Goal: Information Seeking & Learning: Learn about a topic

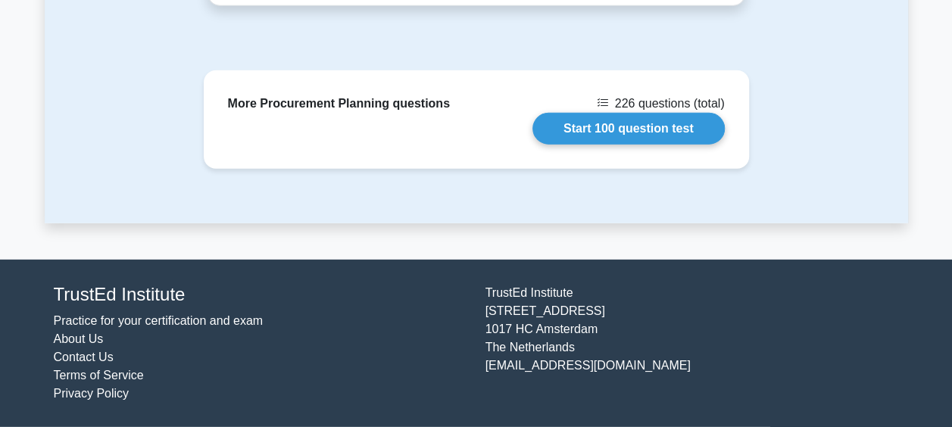
scroll to position [2006, 0]
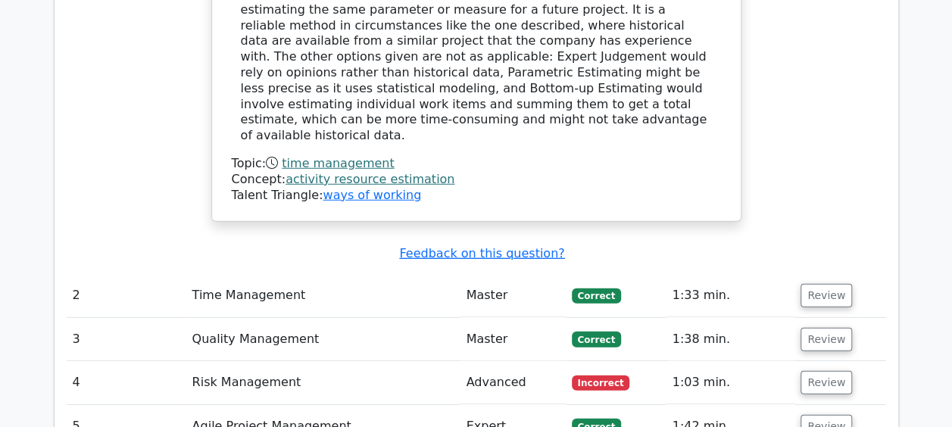
scroll to position [1951, 0]
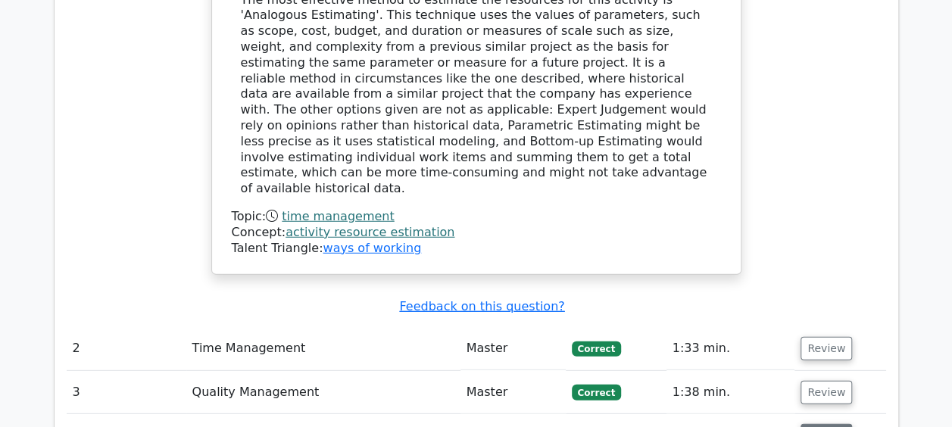
click at [807, 337] on button "Review" at bounding box center [825, 348] width 51 height 23
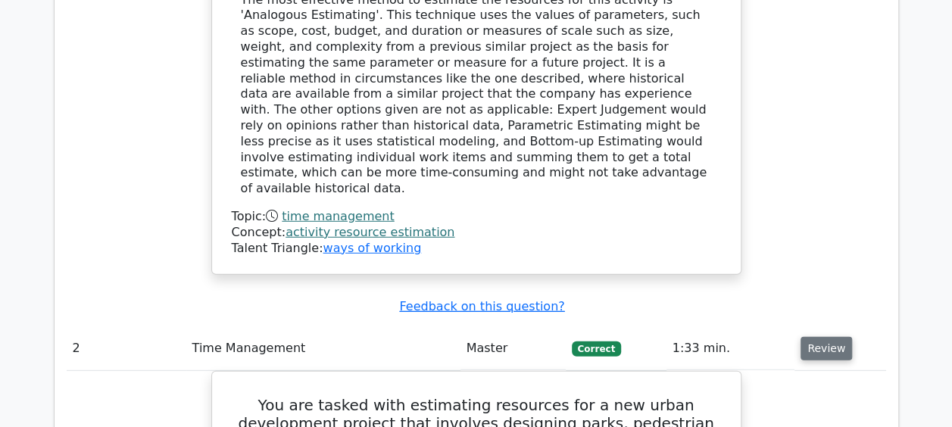
click at [811, 337] on button "Review" at bounding box center [825, 348] width 51 height 23
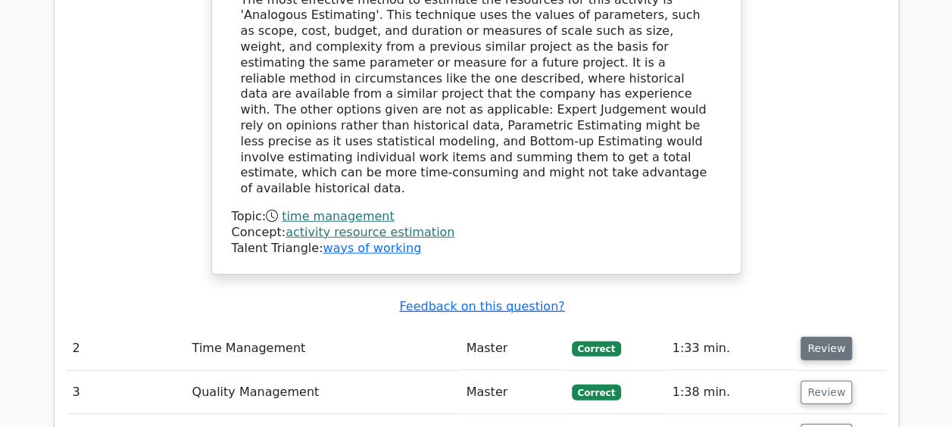
click at [811, 337] on button "Review" at bounding box center [825, 348] width 51 height 23
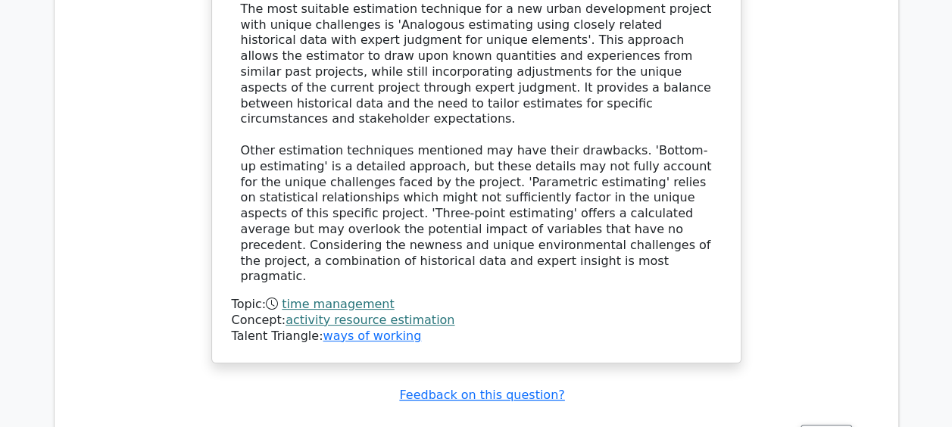
scroll to position [2935, 0]
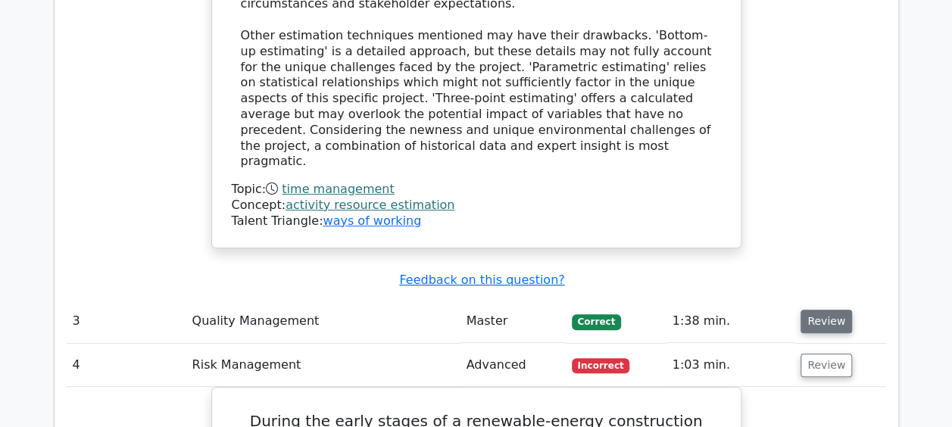
click at [806, 310] on button "Review" at bounding box center [825, 321] width 51 height 23
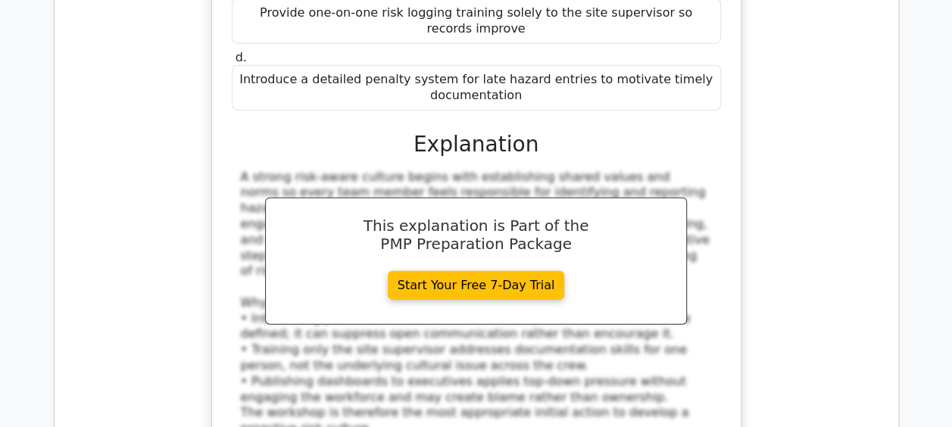
scroll to position [5131, 0]
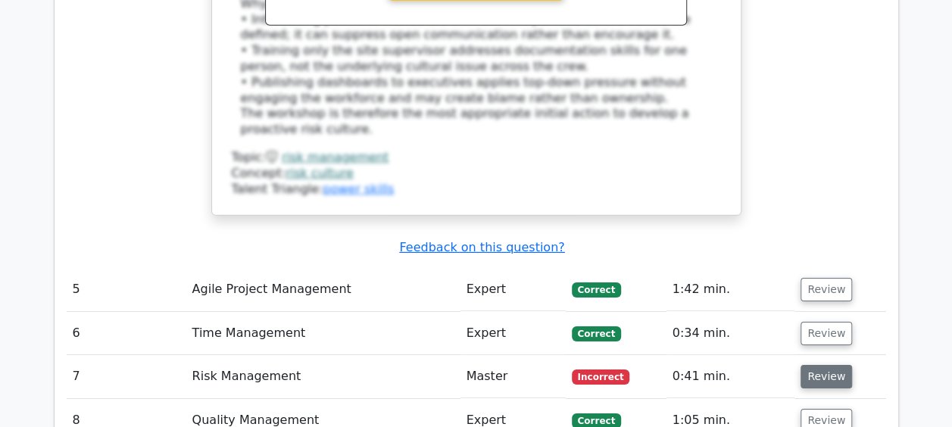
click at [831, 365] on button "Review" at bounding box center [825, 376] width 51 height 23
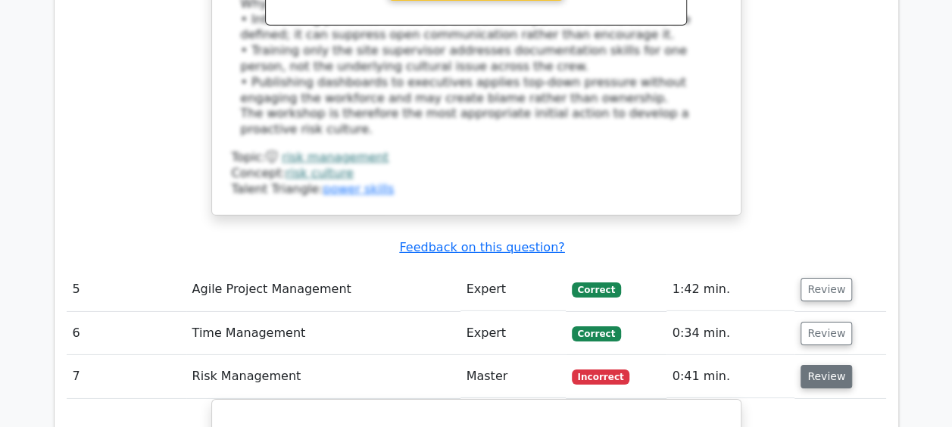
click at [820, 365] on button "Review" at bounding box center [825, 376] width 51 height 23
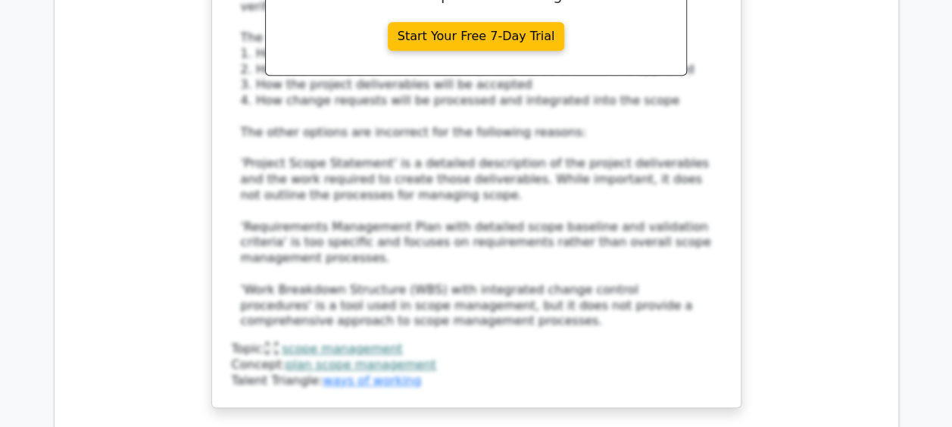
scroll to position [6343, 0]
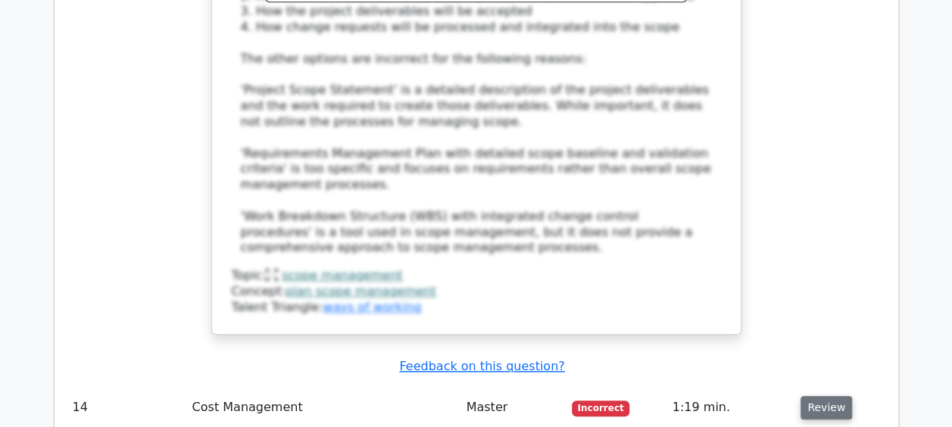
click at [804, 396] on button "Review" at bounding box center [825, 407] width 51 height 23
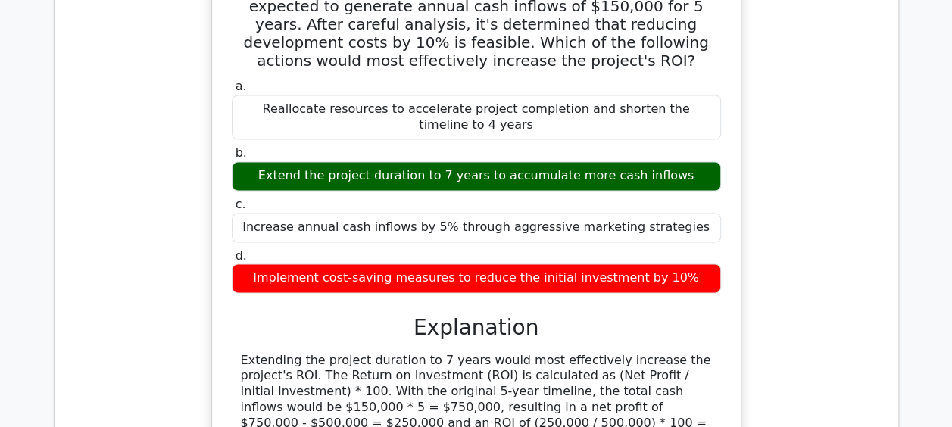
scroll to position [6948, 0]
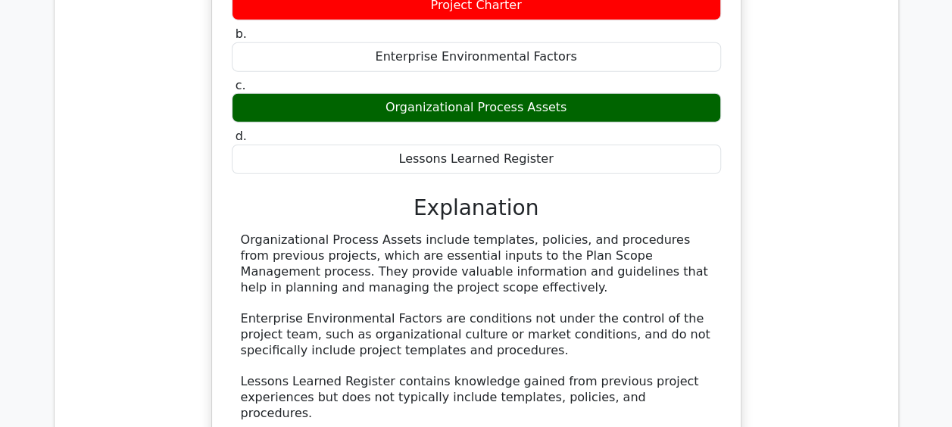
scroll to position [7781, 0]
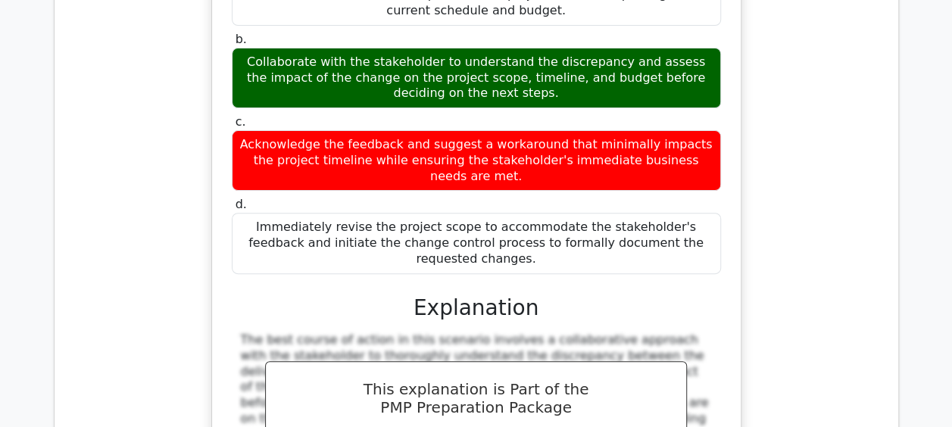
scroll to position [8766, 0]
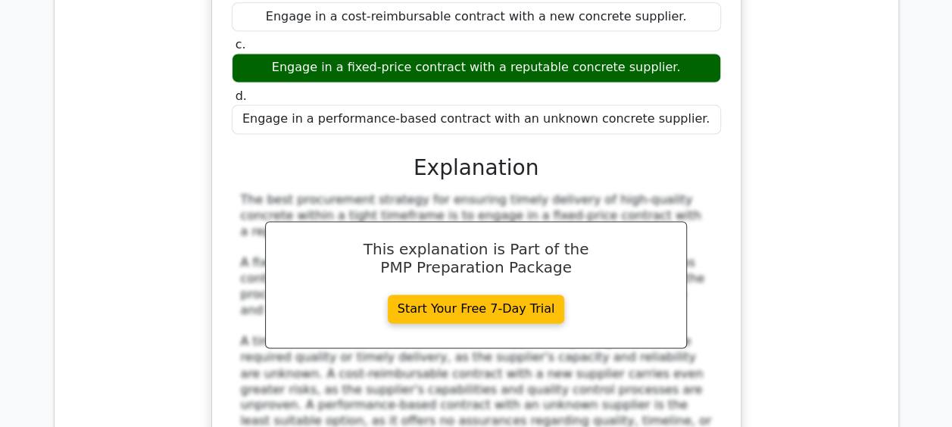
scroll to position [9610, 0]
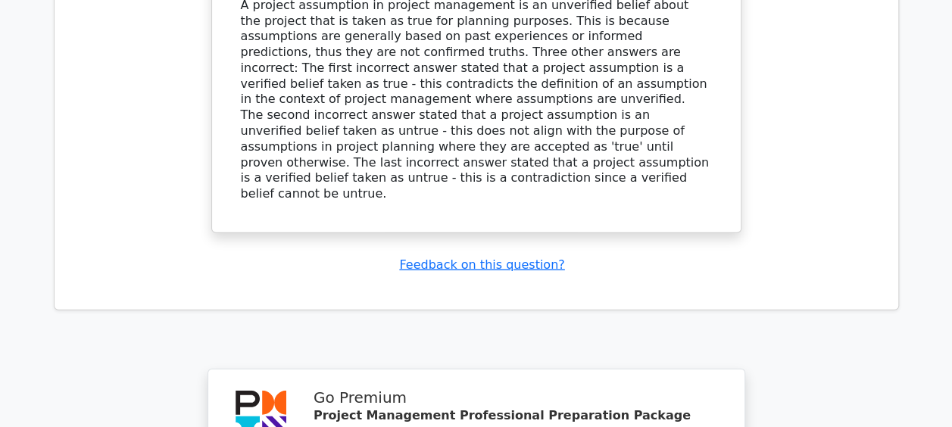
scroll to position [10659, 0]
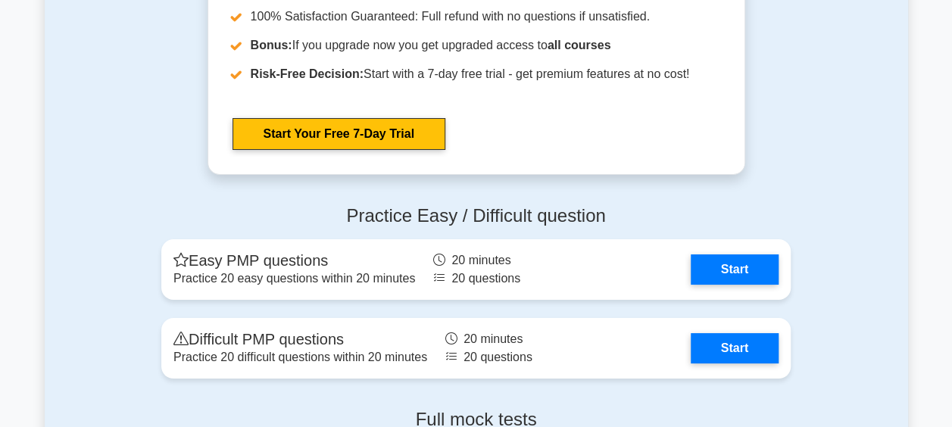
scroll to position [5679, 0]
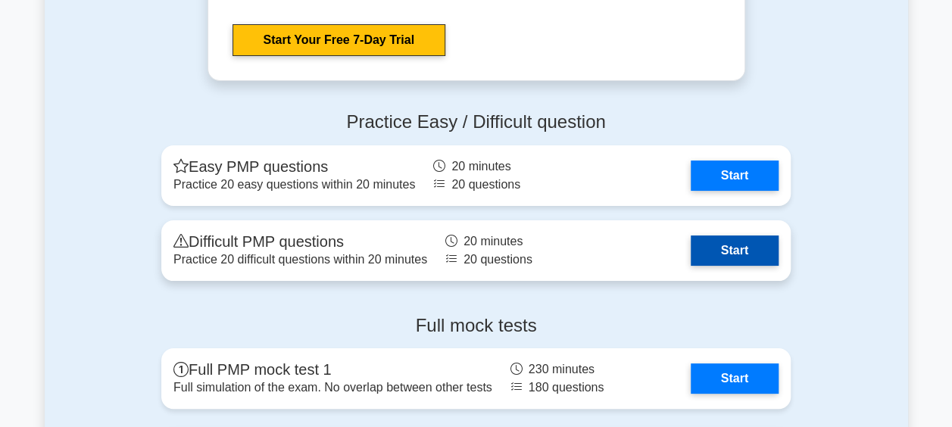
click at [735, 237] on link "Start" at bounding box center [735, 250] width 88 height 30
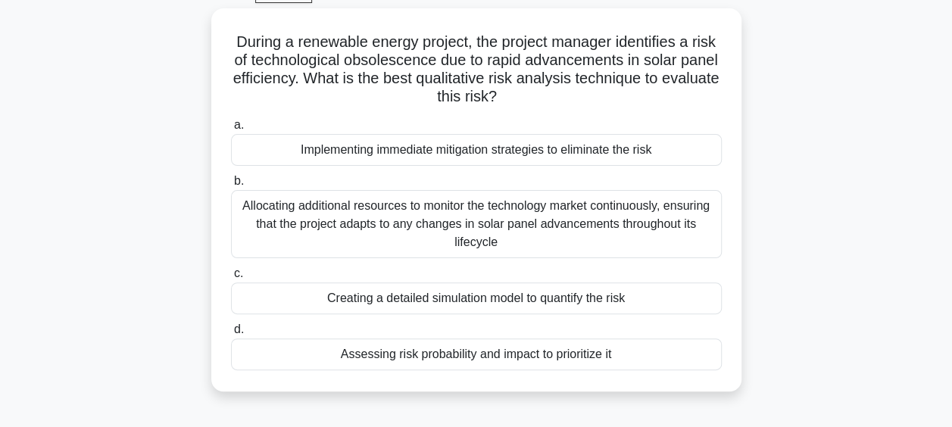
scroll to position [81, 0]
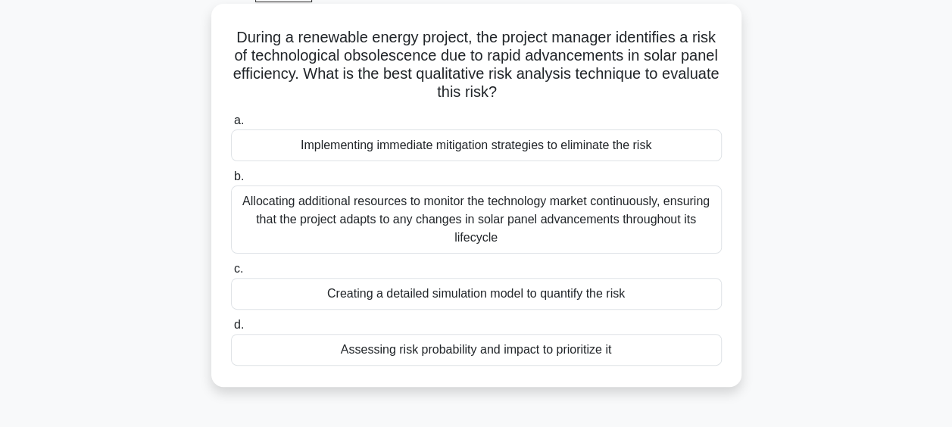
click at [535, 295] on div "Creating a detailed simulation model to quantify the risk" at bounding box center [476, 294] width 491 height 32
click at [231, 274] on input "c. Creating a detailed simulation model to quantify the risk" at bounding box center [231, 269] width 0 height 10
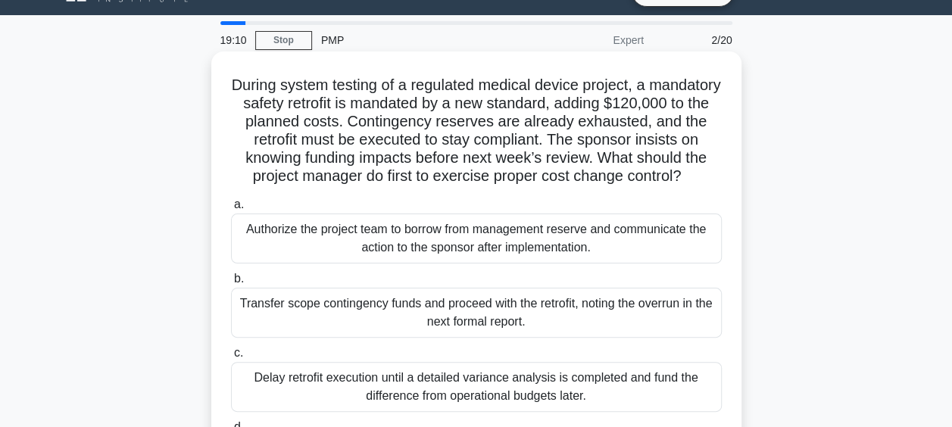
scroll to position [0, 0]
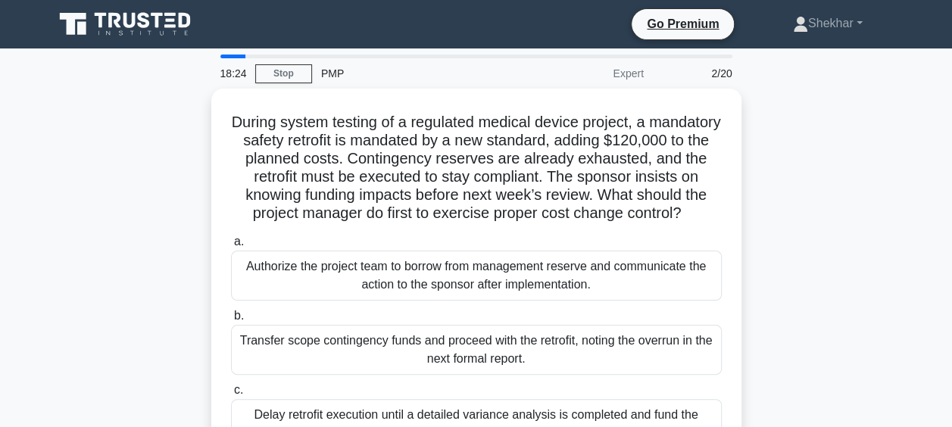
drag, startPoint x: 951, startPoint y: 205, endPoint x: 952, endPoint y: 223, distance: 18.2
click at [951, 223] on html "Go Premium Shekhar" at bounding box center [476, 409] width 952 height 818
drag, startPoint x: 952, startPoint y: 223, endPoint x: 891, endPoint y: 236, distance: 62.7
click at [881, 248] on div "During system testing of a regulated medical device project, a mandatory safety…" at bounding box center [476, 317] width 863 height 456
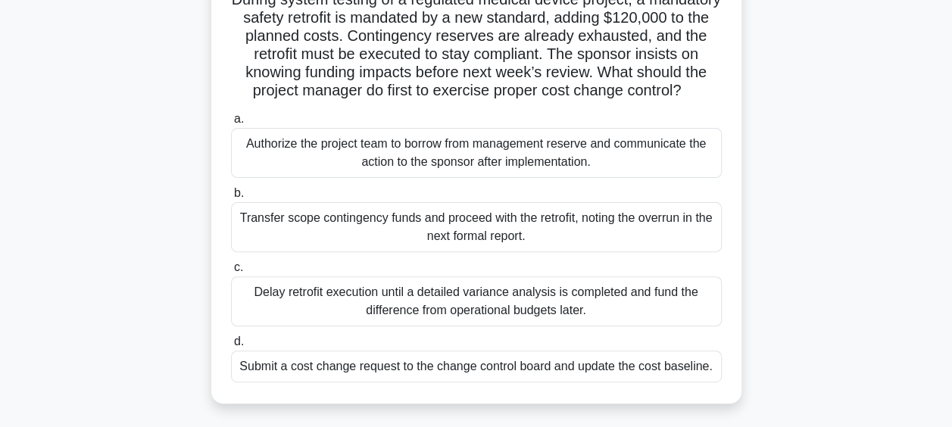
scroll to position [127, 0]
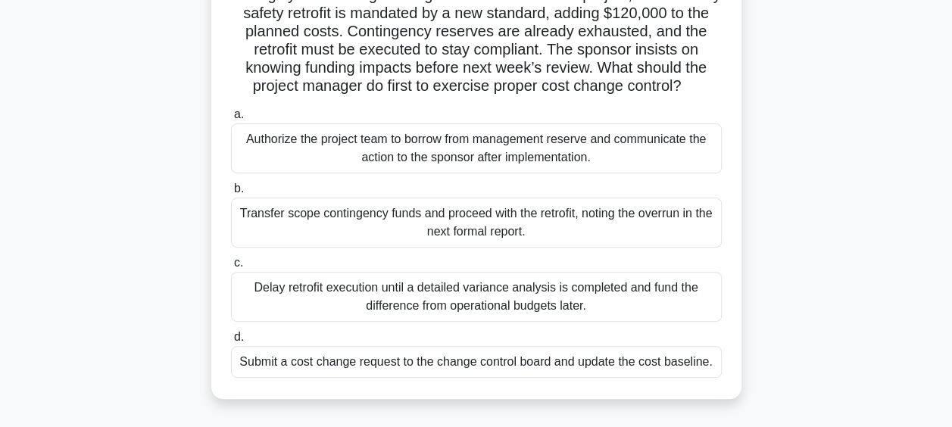
click at [612, 373] on div "Submit a cost change request to the change control board and update the cost ba…" at bounding box center [476, 362] width 491 height 32
click at [231, 342] on input "d. Submit a cost change request to the change control board and update the cost…" at bounding box center [231, 337] width 0 height 10
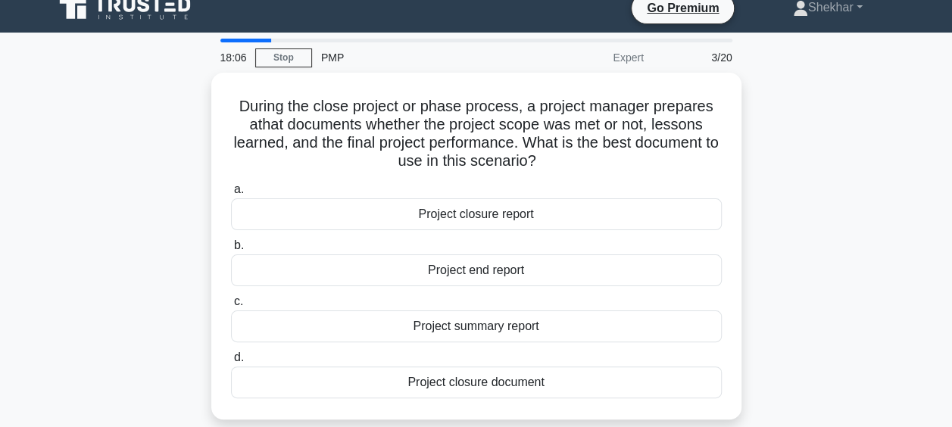
scroll to position [0, 0]
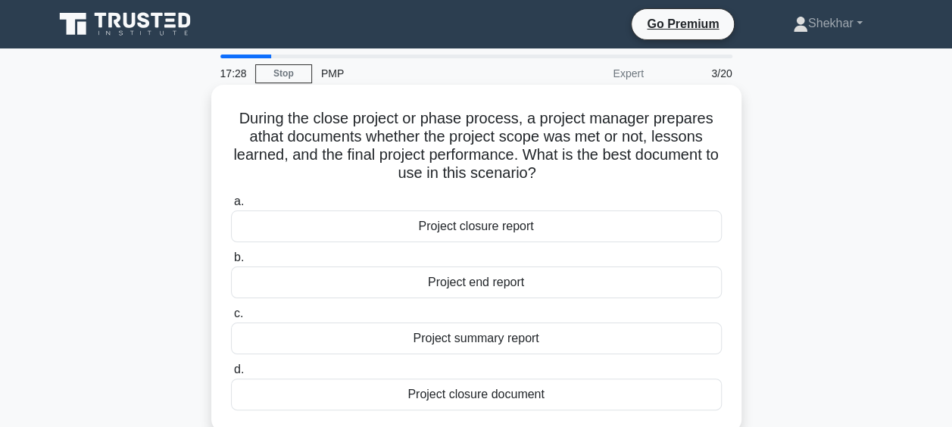
drag, startPoint x: 509, startPoint y: 371, endPoint x: 585, endPoint y: 393, distance: 78.8
click at [585, 393] on div "Project closure document" at bounding box center [476, 395] width 491 height 32
click at [231, 375] on input "d. Project closure document" at bounding box center [231, 370] width 0 height 10
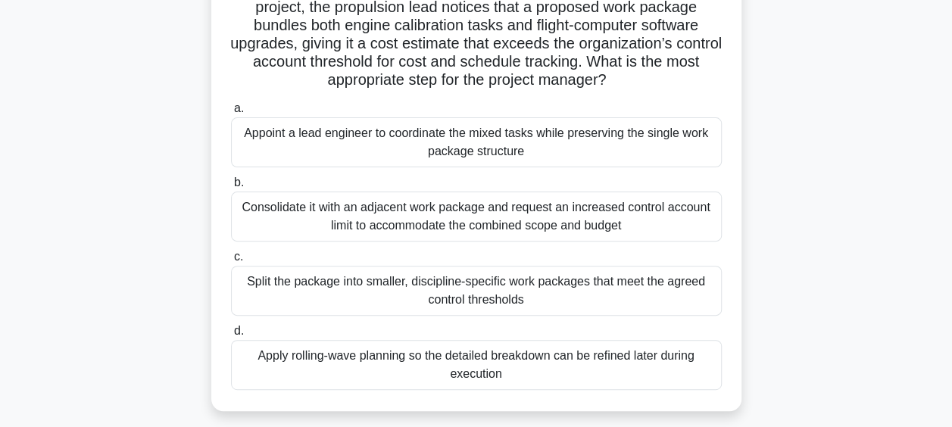
scroll to position [146, 0]
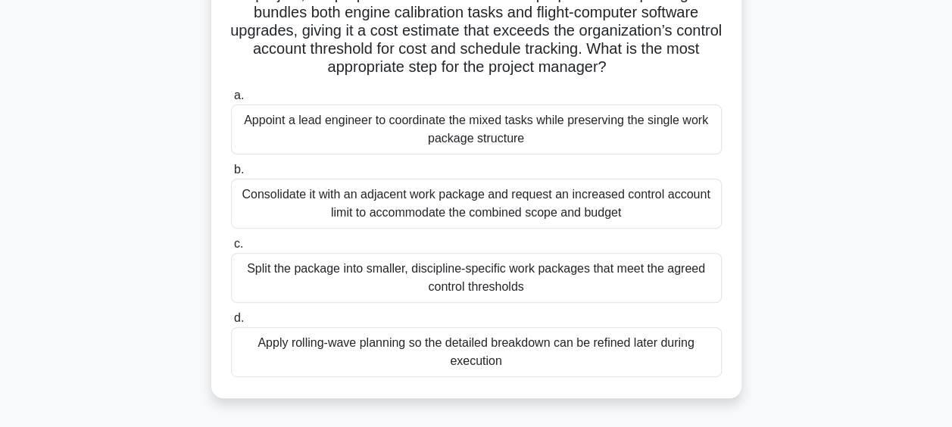
click at [337, 335] on div "Apply rolling-wave planning so the detailed breakdown can be refined later duri…" at bounding box center [476, 352] width 491 height 50
click at [231, 323] on input "d. Apply rolling-wave planning so the detailed breakdown can be refined later d…" at bounding box center [231, 318] width 0 height 10
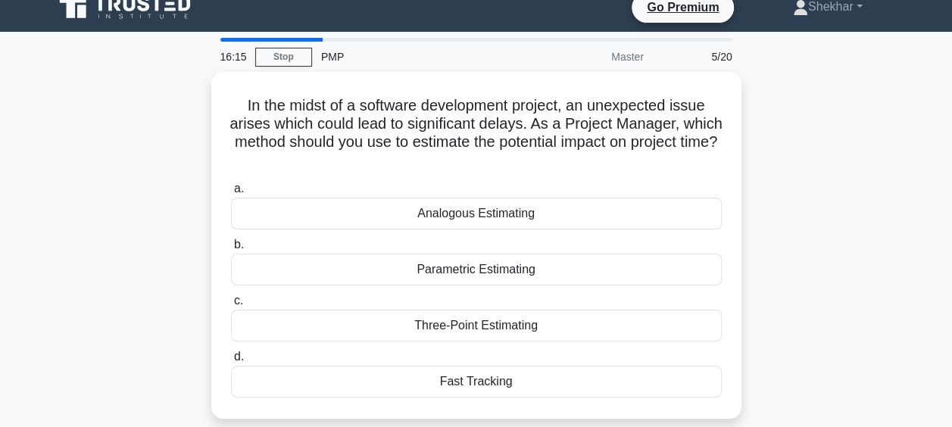
scroll to position [0, 0]
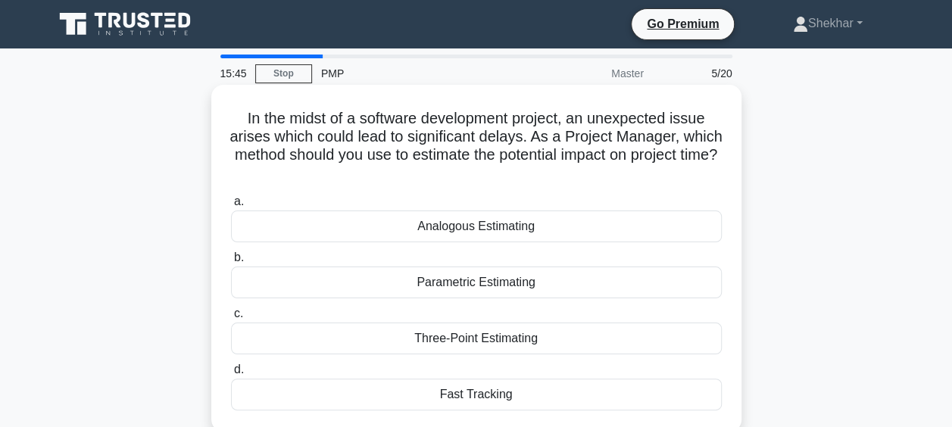
click at [603, 344] on div "Three-Point Estimating" at bounding box center [476, 339] width 491 height 32
click at [231, 319] on input "c. Three-Point Estimating" at bounding box center [231, 314] width 0 height 10
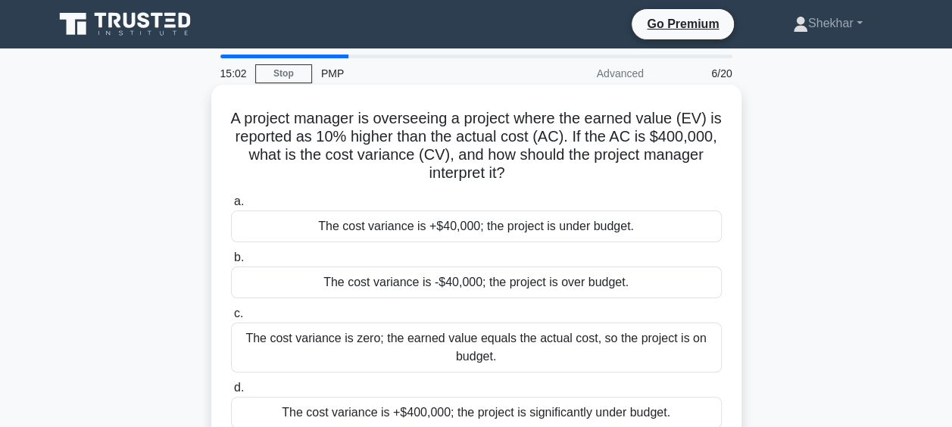
click at [589, 247] on div "a. The cost variance is +$40,000; the project is under budget. b. The cost vari…" at bounding box center [476, 310] width 509 height 242
click at [594, 235] on div "The cost variance is +$40,000; the project is under budget." at bounding box center [476, 226] width 491 height 32
click at [231, 207] on input "a. The cost variance is +$40,000; the project is under budget." at bounding box center [231, 202] width 0 height 10
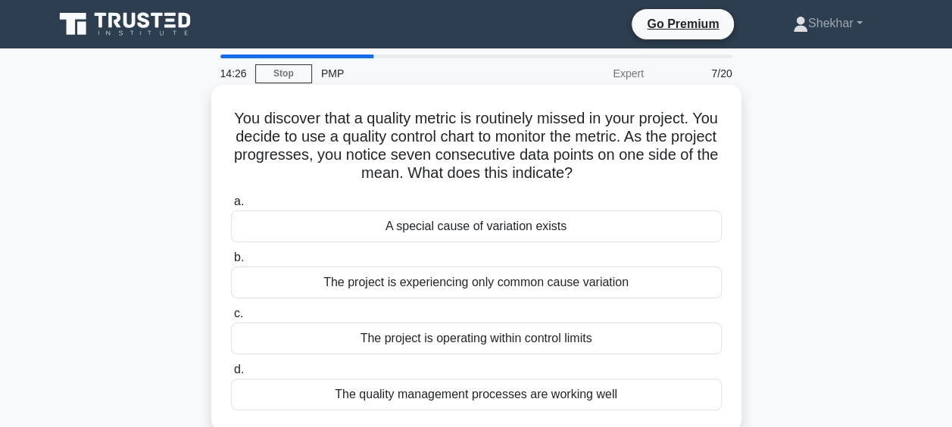
click at [618, 290] on div "The project is experiencing only common cause variation" at bounding box center [476, 283] width 491 height 32
click at [231, 263] on input "b. The project is experiencing only common cause variation" at bounding box center [231, 258] width 0 height 10
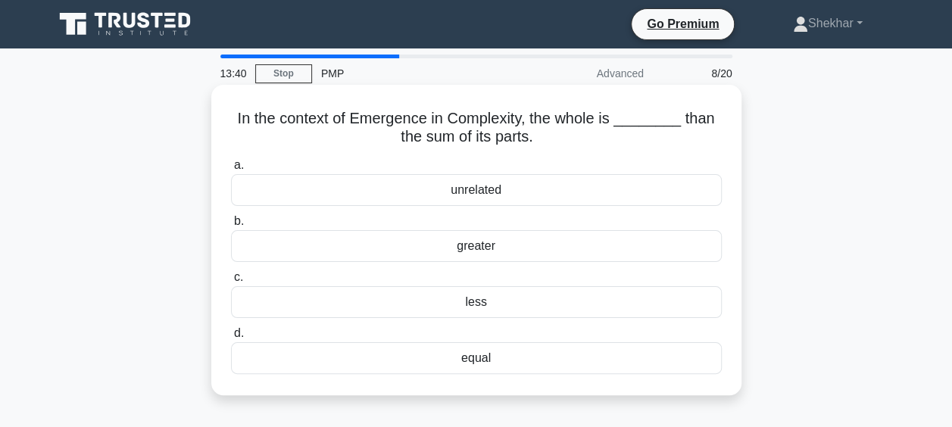
click at [488, 204] on div "unrelated" at bounding box center [476, 190] width 491 height 32
click at [231, 170] on input "a. unrelated" at bounding box center [231, 166] width 0 height 10
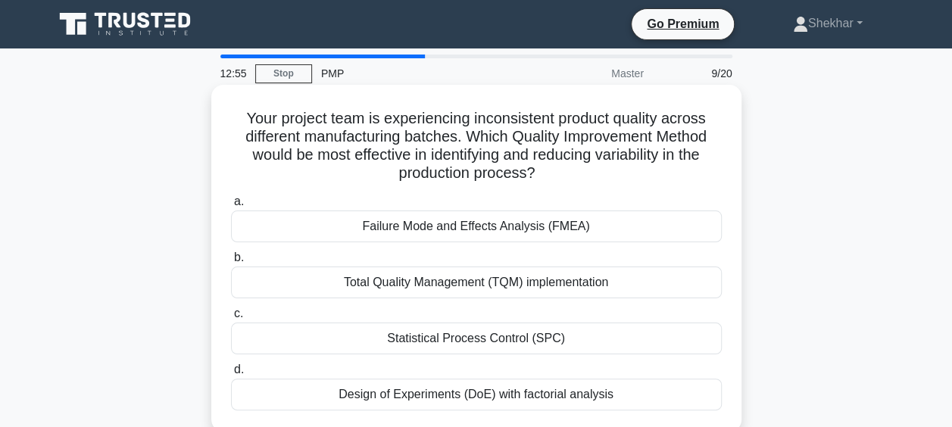
click at [518, 292] on div "Total Quality Management (TQM) implementation" at bounding box center [476, 283] width 491 height 32
click at [231, 263] on input "b. Total Quality Management (TQM) implementation" at bounding box center [231, 258] width 0 height 10
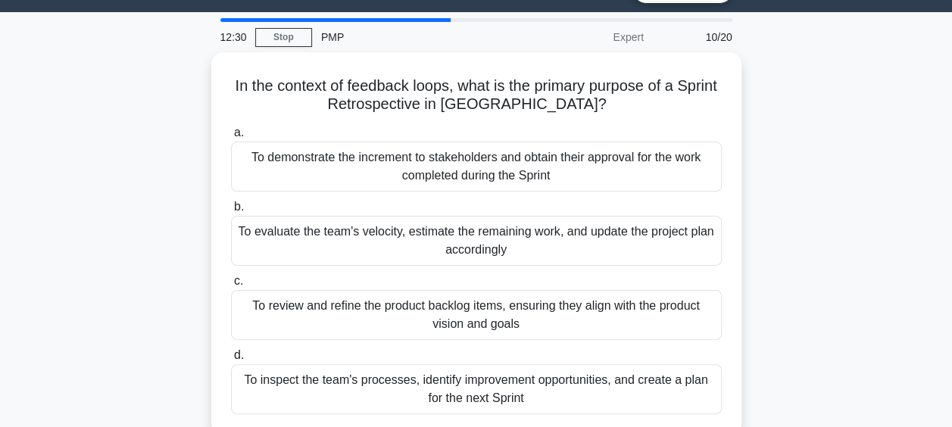
scroll to position [39, 0]
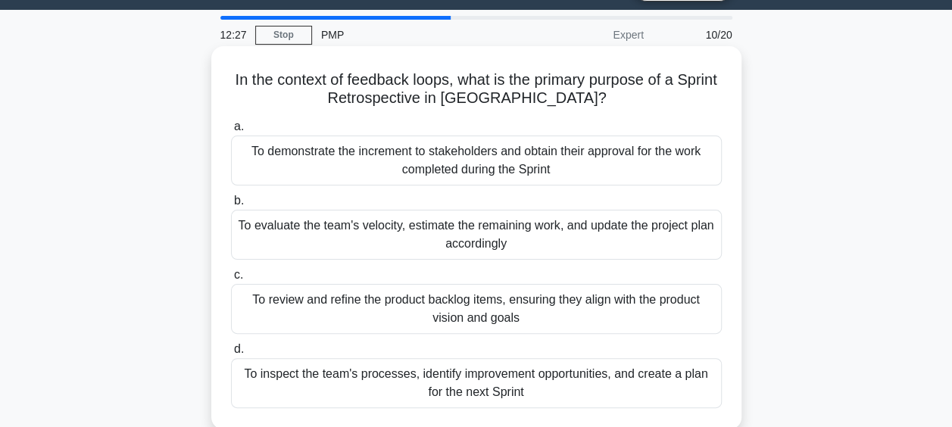
click at [563, 388] on div "To inspect the team's processes, identify improvement opportunities, and create…" at bounding box center [476, 383] width 491 height 50
click at [231, 354] on input "d. To inspect the team's processes, identify improvement opportunities, and cre…" at bounding box center [231, 350] width 0 height 10
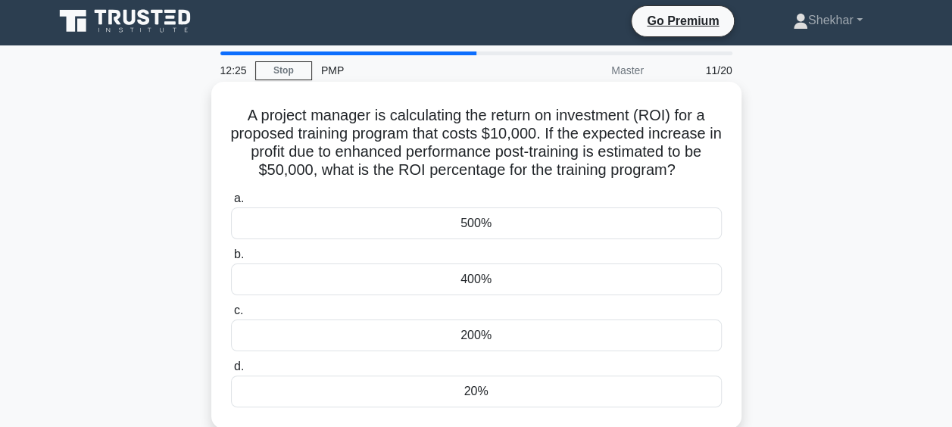
scroll to position [0, 0]
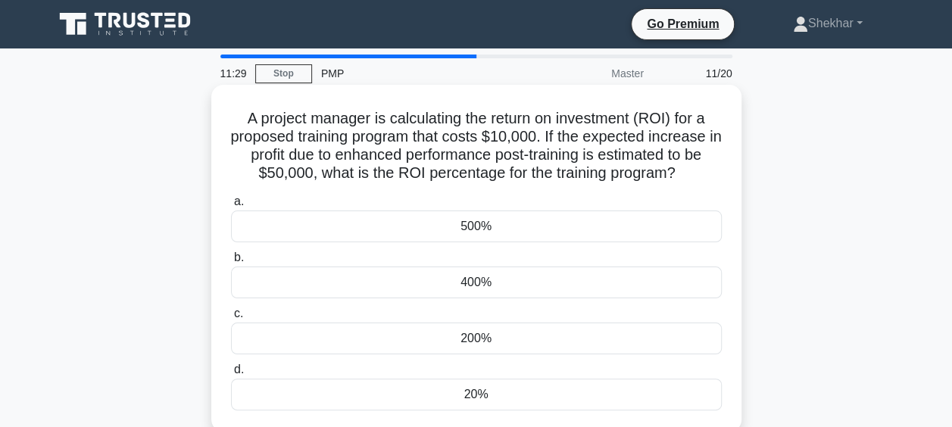
click at [482, 233] on div "500%" at bounding box center [476, 226] width 491 height 32
click at [231, 207] on input "a. 500%" at bounding box center [231, 202] width 0 height 10
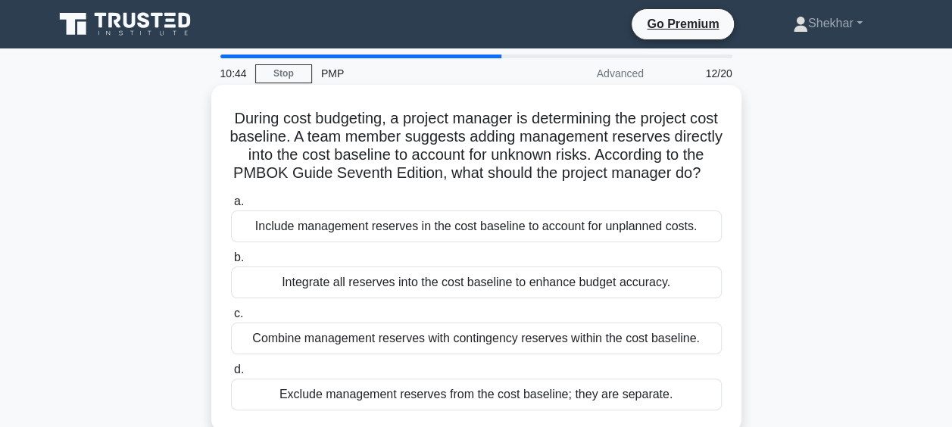
click at [397, 242] on div "Include management reserves in the cost baseline to account for unplanned costs." at bounding box center [476, 226] width 491 height 32
click at [231, 207] on input "a. Include management reserves in the cost baseline to account for unplanned co…" at bounding box center [231, 202] width 0 height 10
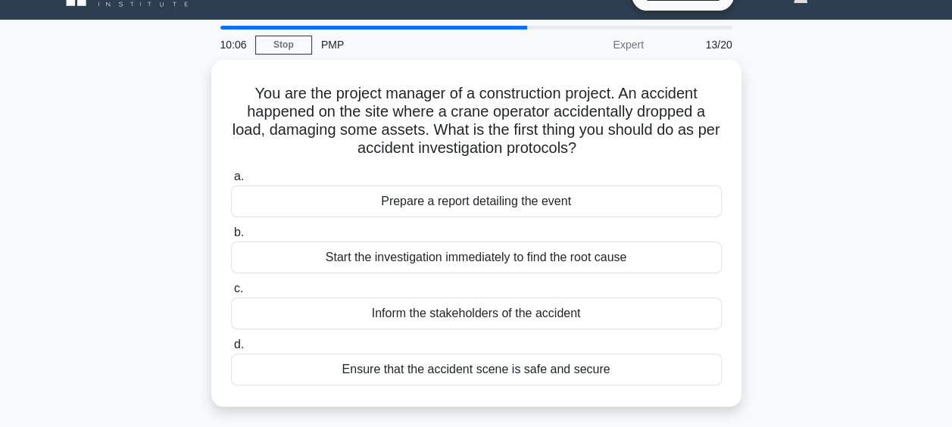
scroll to position [23, 0]
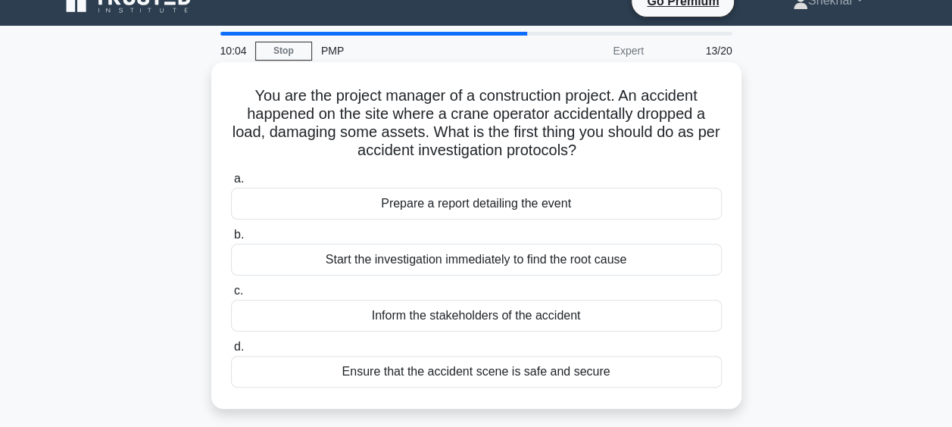
click at [636, 364] on div "Ensure that the accident scene is safe and secure" at bounding box center [476, 372] width 491 height 32
click at [231, 352] on input "d. Ensure that the accident scene is safe and secure" at bounding box center [231, 347] width 0 height 10
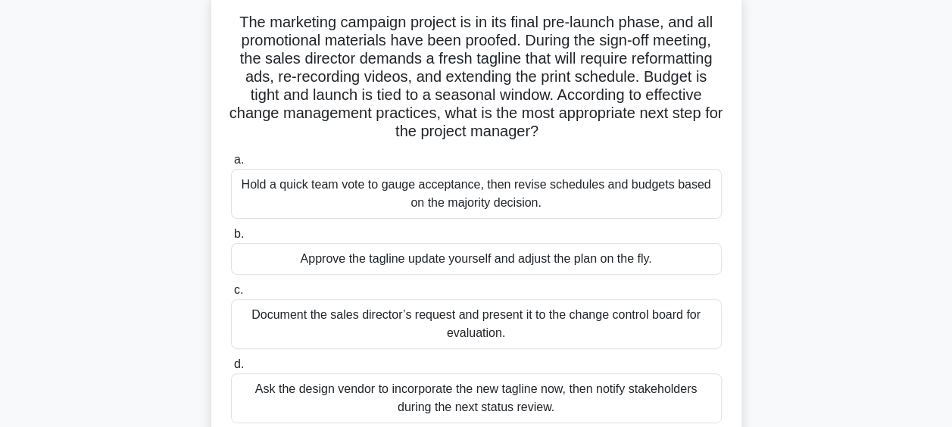
scroll to position [109, 0]
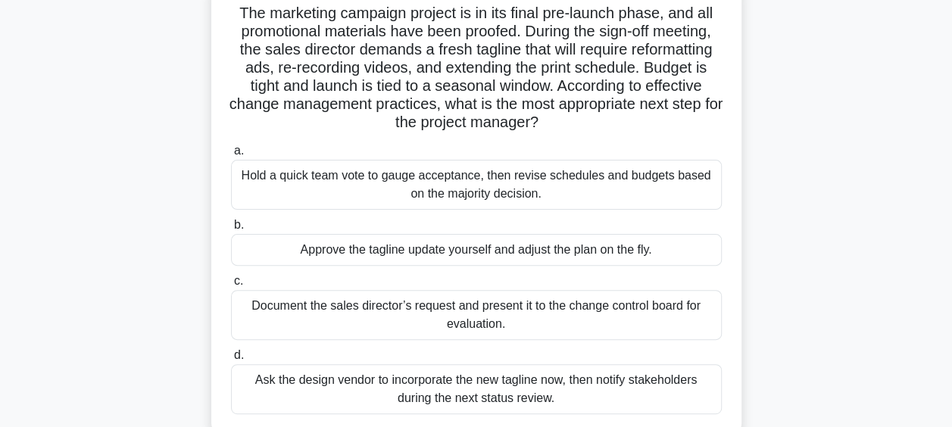
click at [668, 309] on div "Document the sales director’s request and present it to the change control boar…" at bounding box center [476, 315] width 491 height 50
click at [231, 286] on input "c. Document the sales director’s request and present it to the change control b…" at bounding box center [231, 281] width 0 height 10
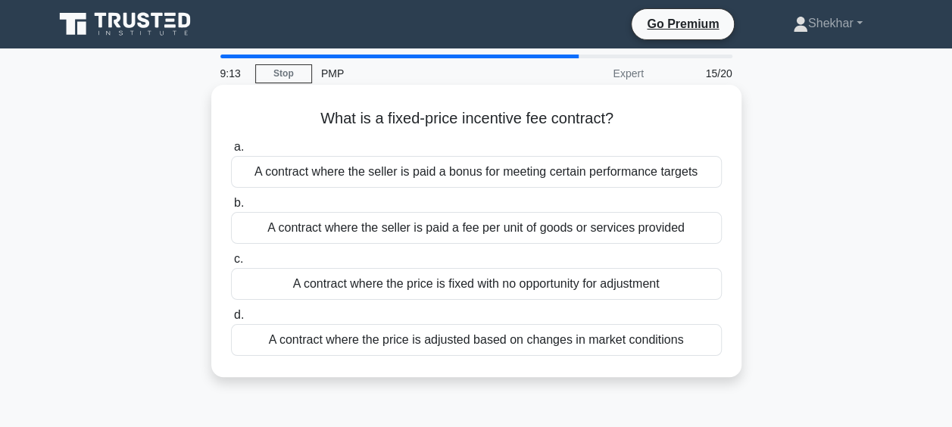
scroll to position [0, 0]
click at [354, 180] on div "A contract where the seller is paid a bonus for meeting certain performance tar…" at bounding box center [476, 172] width 491 height 32
click at [231, 152] on input "a. A contract where the seller is paid a bonus for meeting certain performance …" at bounding box center [231, 147] width 0 height 10
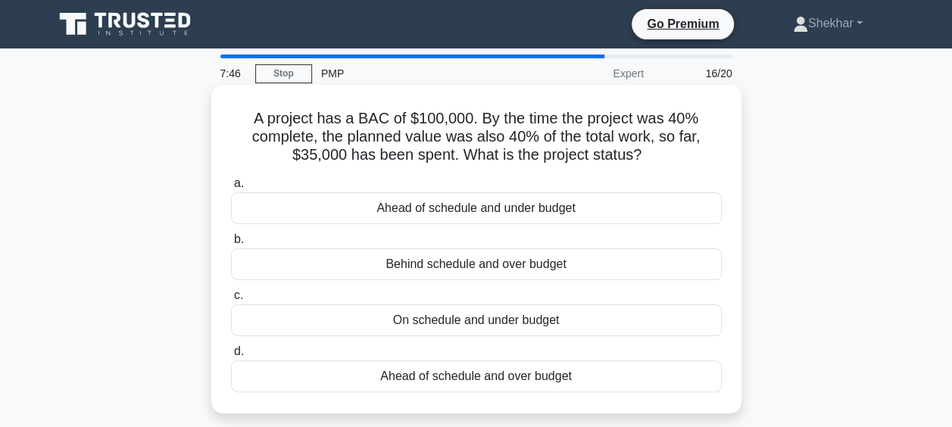
click at [432, 324] on div "On schedule and under budget" at bounding box center [476, 320] width 491 height 32
click at [231, 301] on input "c. On schedule and under budget" at bounding box center [231, 296] width 0 height 10
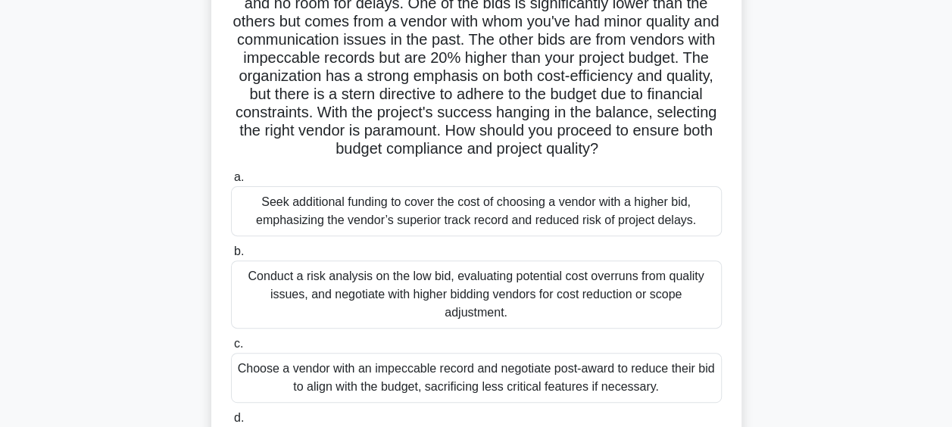
scroll to position [303, 0]
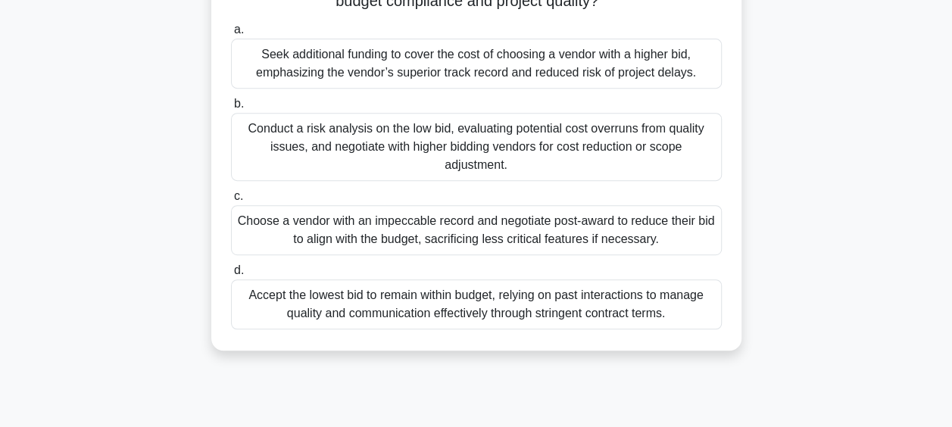
click at [369, 304] on div "Accept the lowest bid to remain within budget, relying on past interactions to …" at bounding box center [476, 304] width 491 height 50
click at [231, 276] on input "d. Accept the lowest bid to remain within budget, relying on past interactions …" at bounding box center [231, 271] width 0 height 10
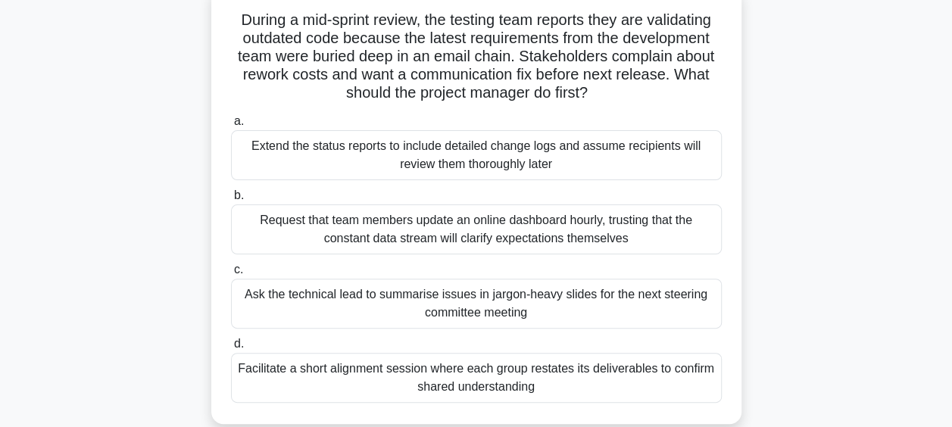
scroll to position [76, 0]
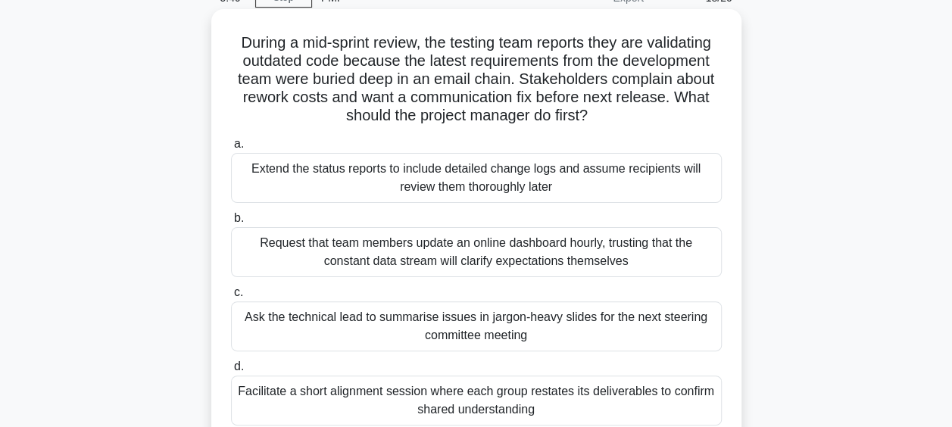
click at [289, 381] on div "Facilitate a short alignment session where each group restates its deliverables…" at bounding box center [476, 401] width 491 height 50
click at [231, 372] on input "d. Facilitate a short alignment session where each group restates its deliverab…" at bounding box center [231, 367] width 0 height 10
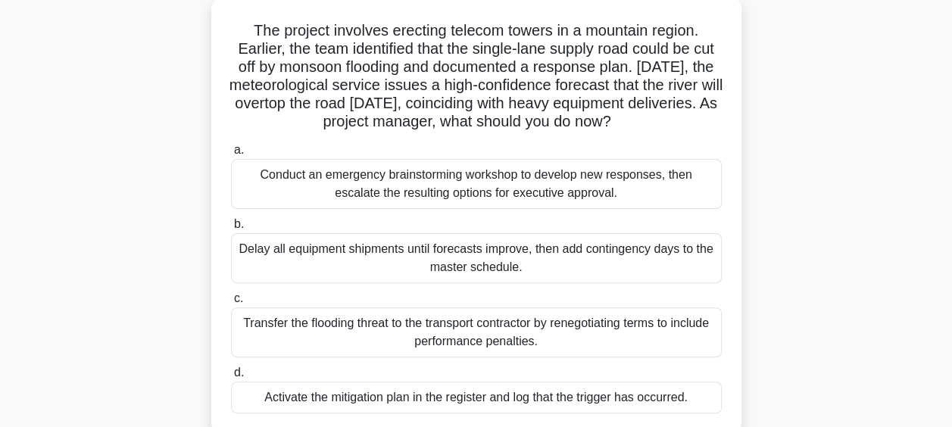
scroll to position [151, 0]
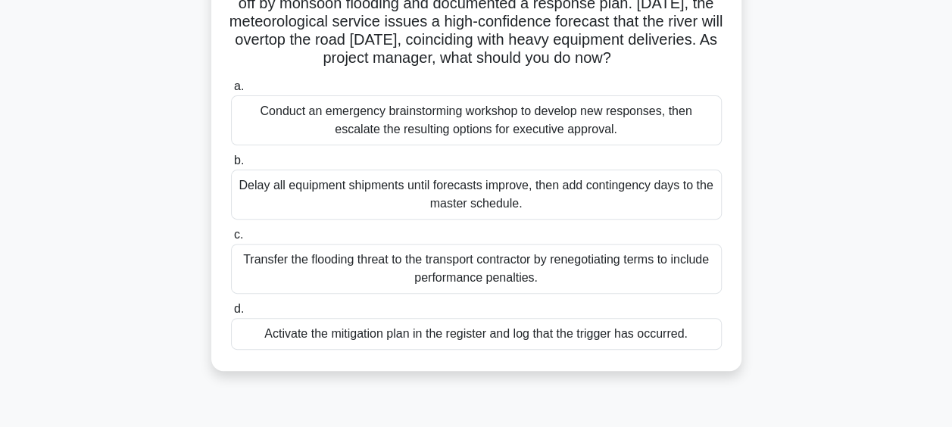
click at [348, 204] on div "Delay all equipment shipments until forecasts improve, then add contingency day…" at bounding box center [476, 195] width 491 height 50
click at [231, 166] on input "b. Delay all equipment shipments until forecasts improve, then add contingency …" at bounding box center [231, 161] width 0 height 10
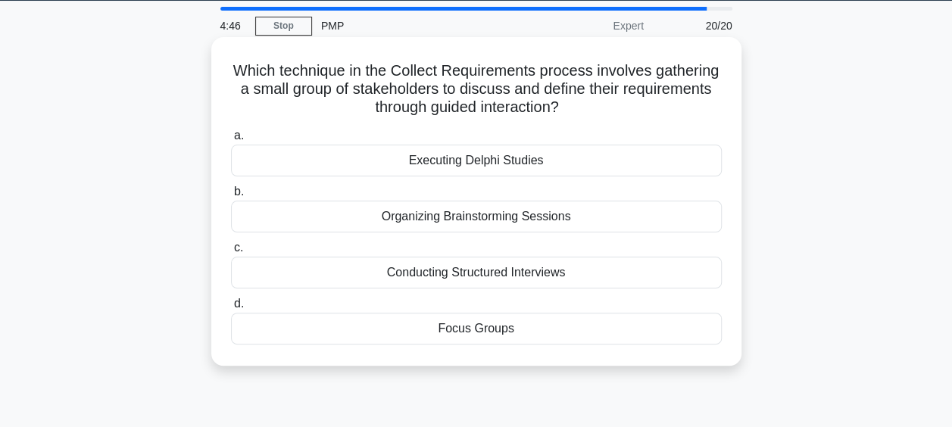
scroll to position [24, 0]
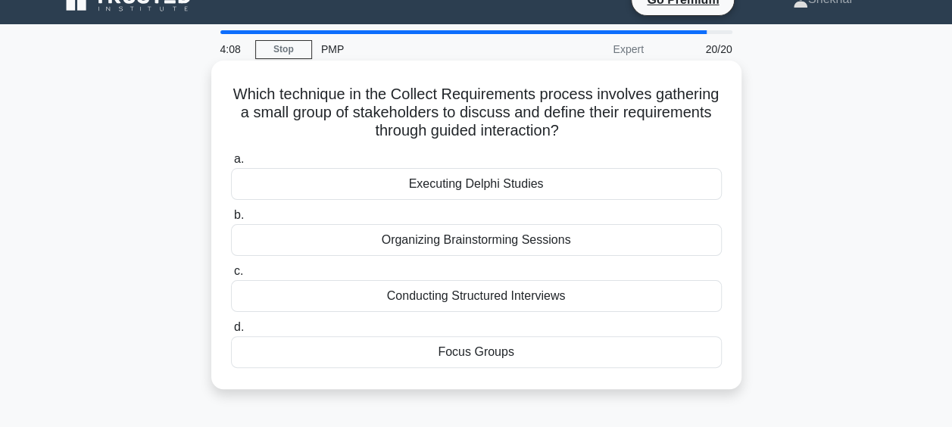
click at [470, 357] on div "Focus Groups" at bounding box center [476, 352] width 491 height 32
click at [231, 332] on input "d. Focus Groups" at bounding box center [231, 328] width 0 height 10
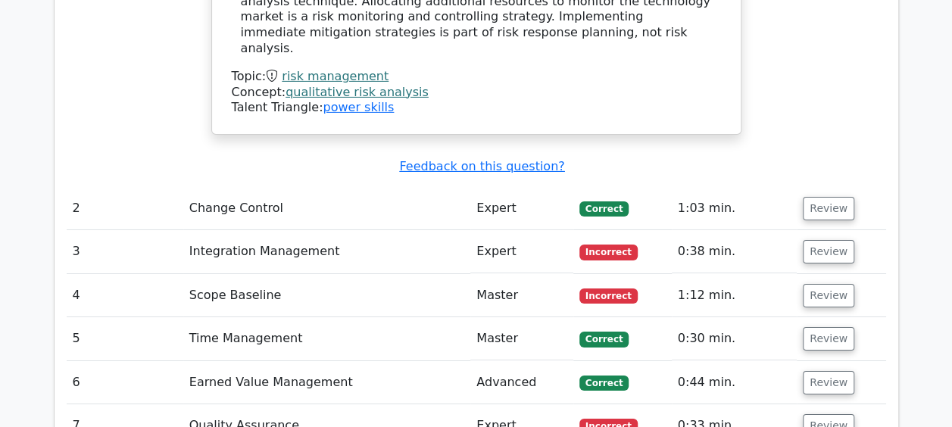
scroll to position [2393, 0]
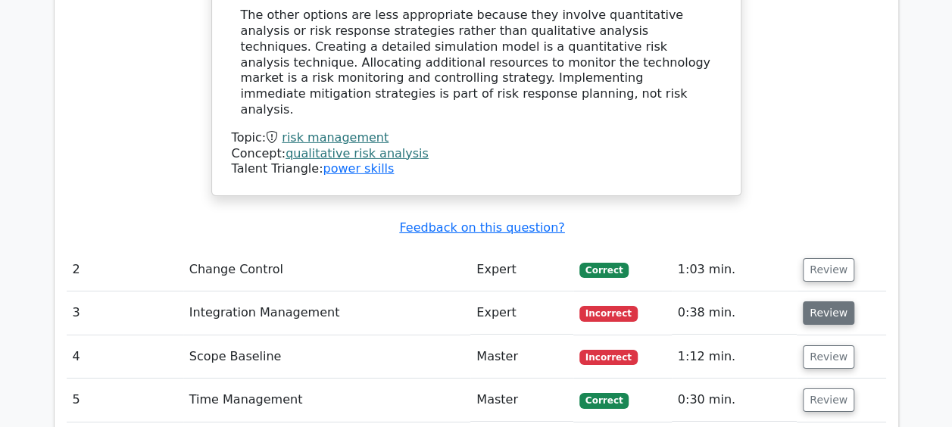
click at [828, 301] on button "Review" at bounding box center [828, 312] width 51 height 23
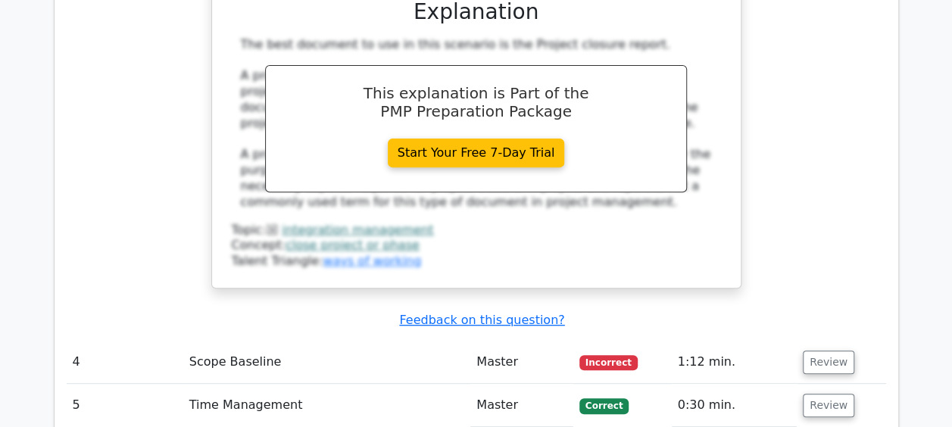
scroll to position [3074, 0]
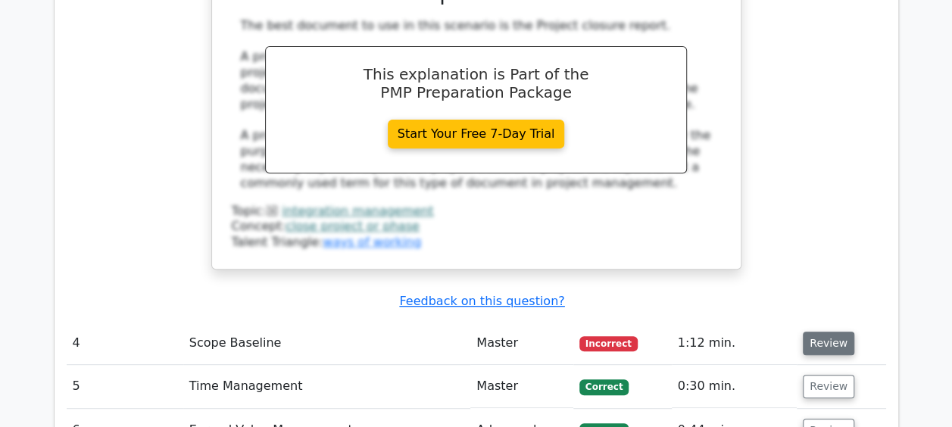
click at [822, 332] on button "Review" at bounding box center [828, 343] width 51 height 23
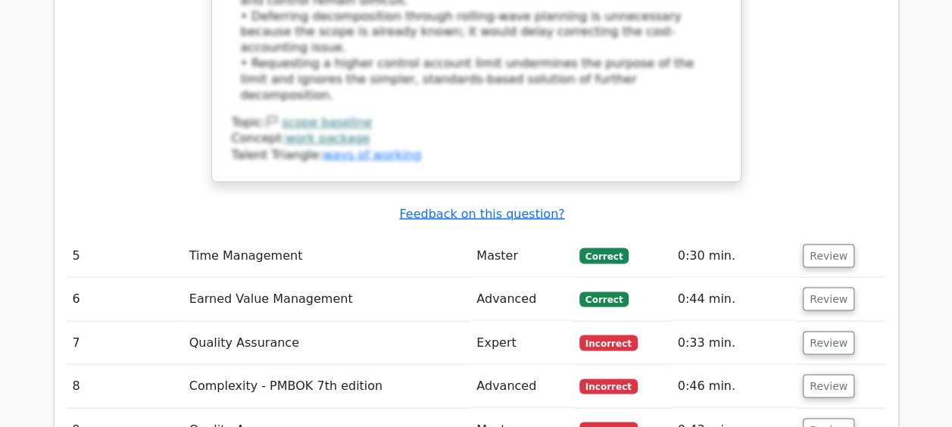
scroll to position [4134, 0]
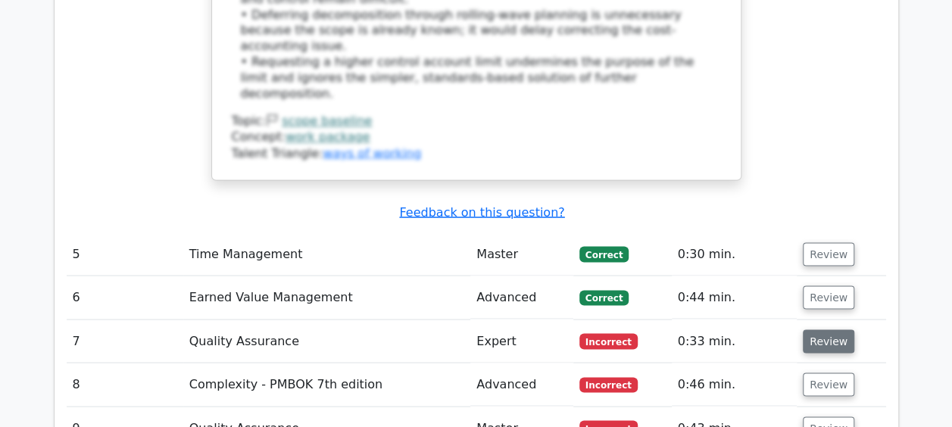
click at [812, 329] on button "Review" at bounding box center [828, 340] width 51 height 23
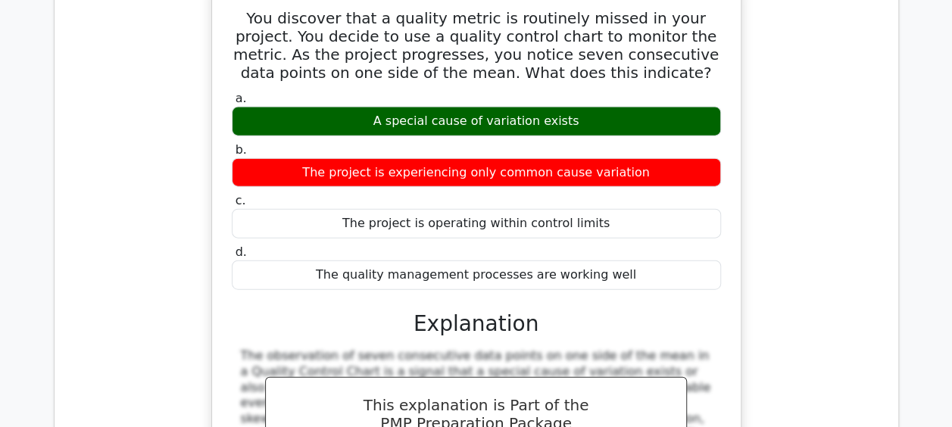
scroll to position [4740, 0]
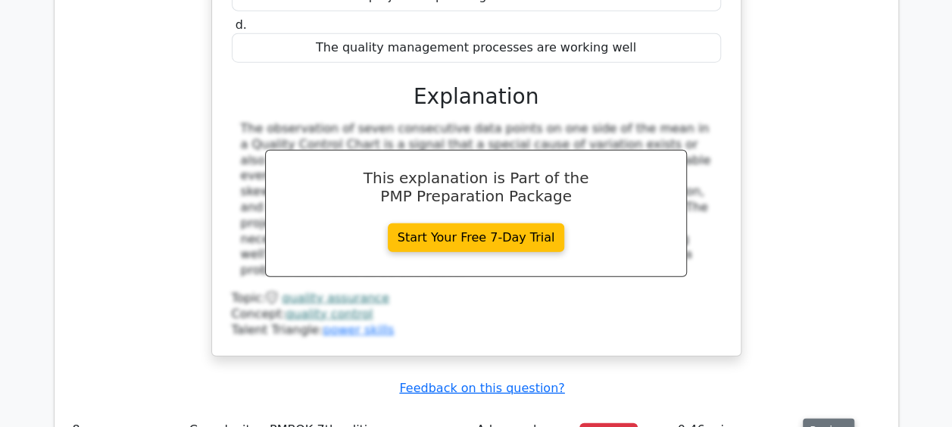
click at [819, 419] on button "Review" at bounding box center [828, 430] width 51 height 23
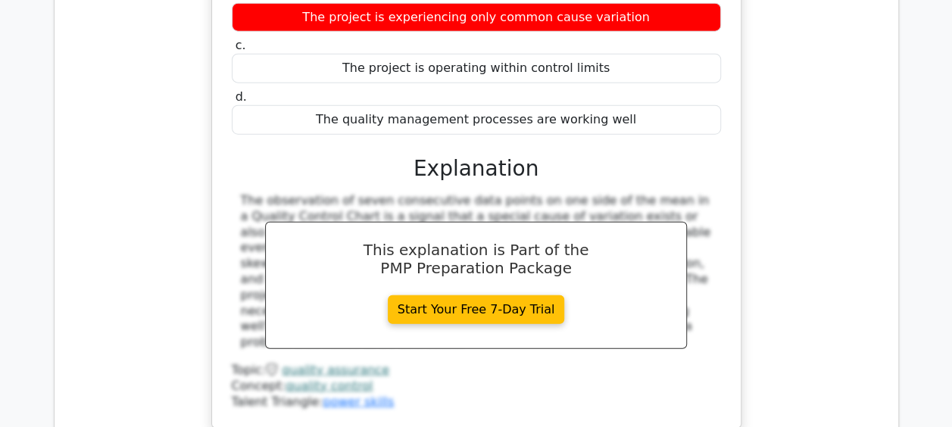
scroll to position [4891, 0]
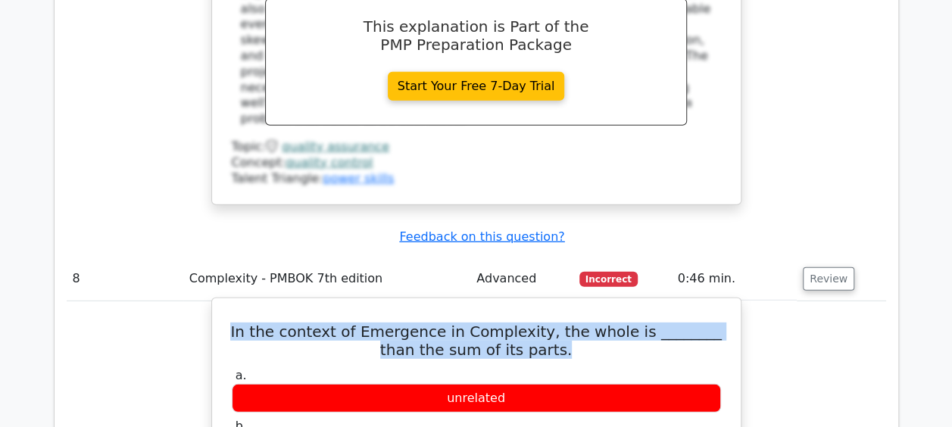
drag, startPoint x: 568, startPoint y: 170, endPoint x: 235, endPoint y: 146, distance: 333.2
click at [236, 323] on h5 "In the context of Emergence in Complexity, the whole is ________ than the sum o…" at bounding box center [476, 341] width 492 height 36
copy h5 "In the context of Emergence in Complexity, the whole is ________ than the sum o…"
